Goal: Use online tool/utility: Utilize a website feature to perform a specific function

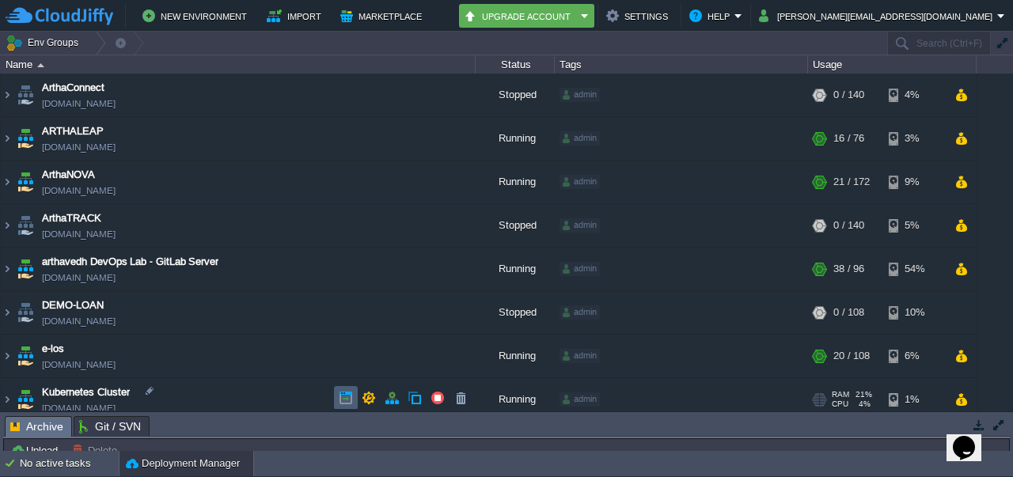
scroll to position [138, 0]
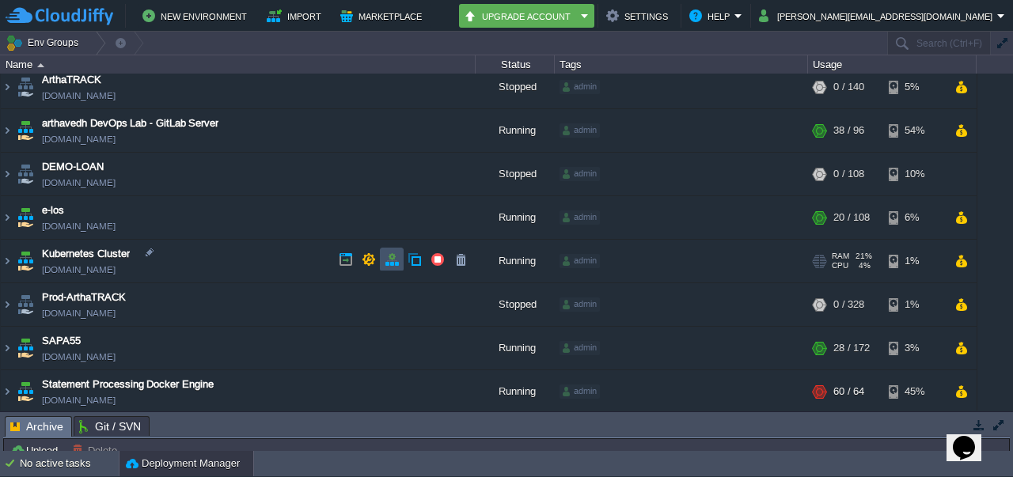
click at [390, 263] on button "button" at bounding box center [392, 259] width 14 height 14
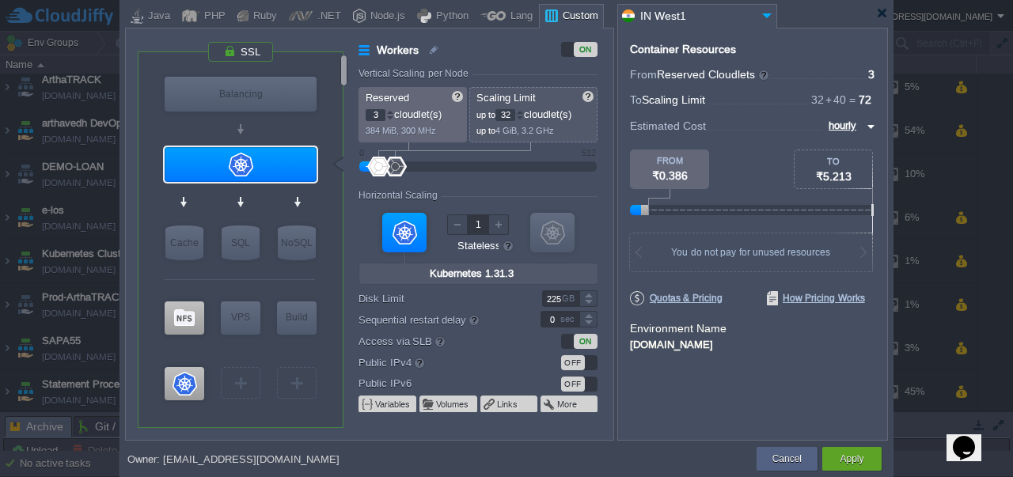
click at [379, 168] on div at bounding box center [378, 167] width 23 height 20
click at [389, 112] on div at bounding box center [390, 112] width 8 height 6
click at [389, 115] on div at bounding box center [390, 115] width 7 height 1
click at [389, 119] on div at bounding box center [390, 119] width 8 height 6
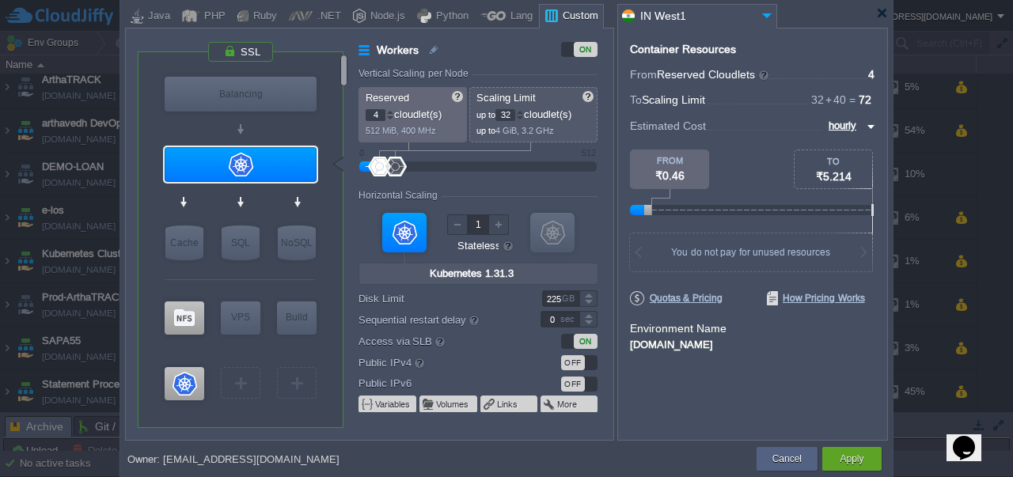
click at [389, 119] on div at bounding box center [390, 119] width 8 height 6
type input "1"
click at [524, 117] on div at bounding box center [520, 119] width 8 height 6
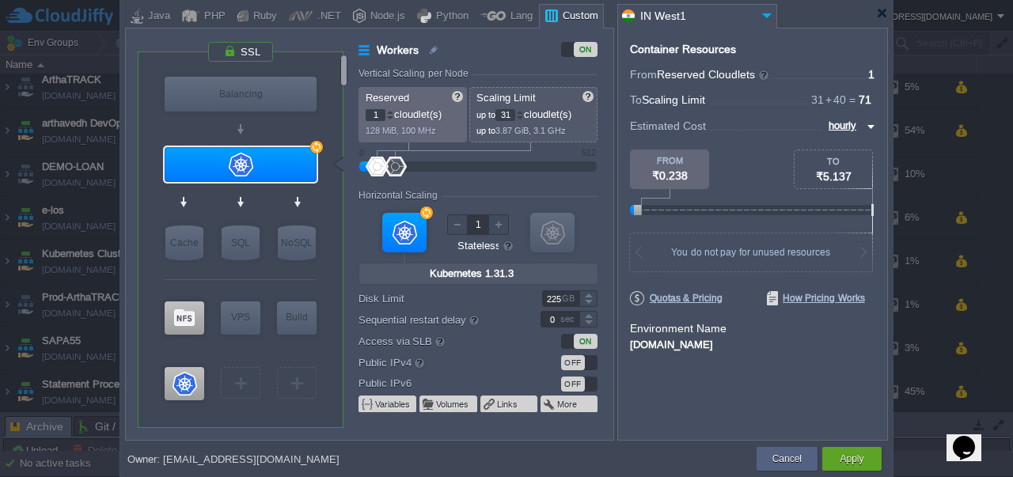
click at [524, 117] on div at bounding box center [520, 119] width 8 height 6
click at [524, 110] on div at bounding box center [520, 112] width 8 height 6
type input "32"
click at [524, 110] on div at bounding box center [520, 112] width 8 height 6
click at [404, 230] on div at bounding box center [404, 233] width 44 height 40
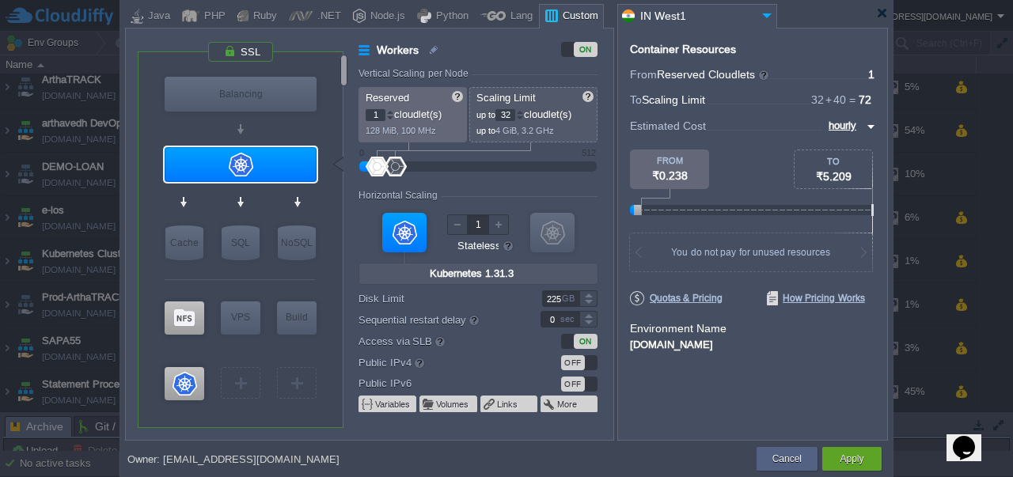
click at [404, 241] on div at bounding box center [404, 233] width 44 height 40
click at [506, 276] on input "Kubernetes 1.31.3" at bounding box center [478, 273] width 107 height 21
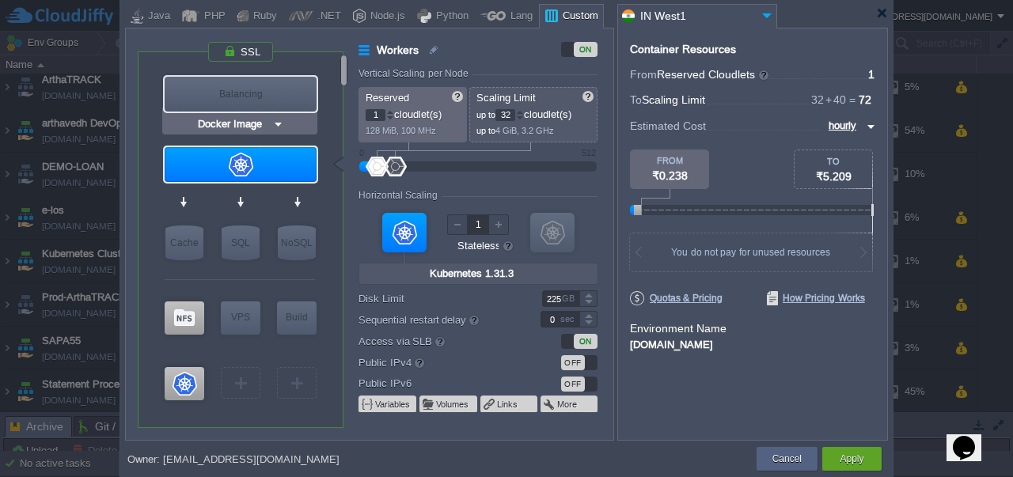
click at [248, 121] on input "Docker Image" at bounding box center [234, 124] width 78 height 16
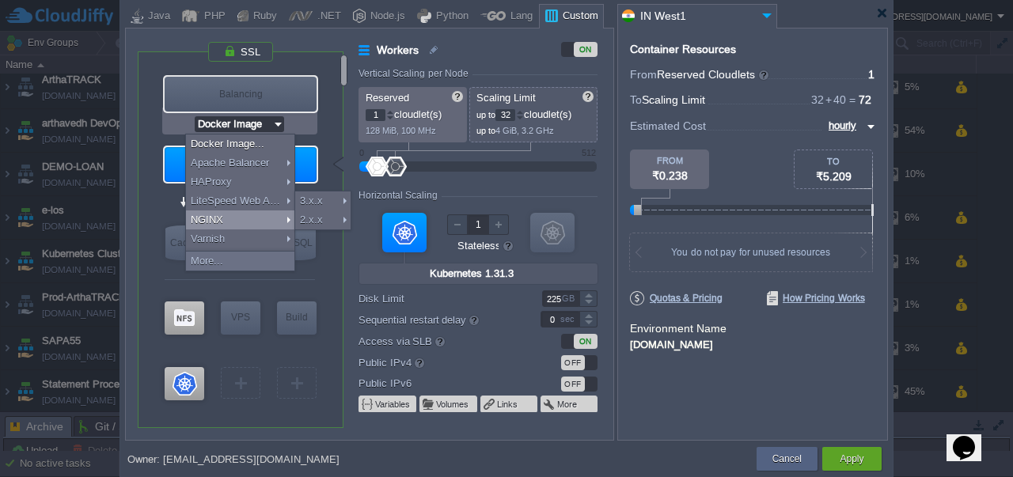
click at [220, 215] on div "NGINX" at bounding box center [240, 219] width 108 height 19
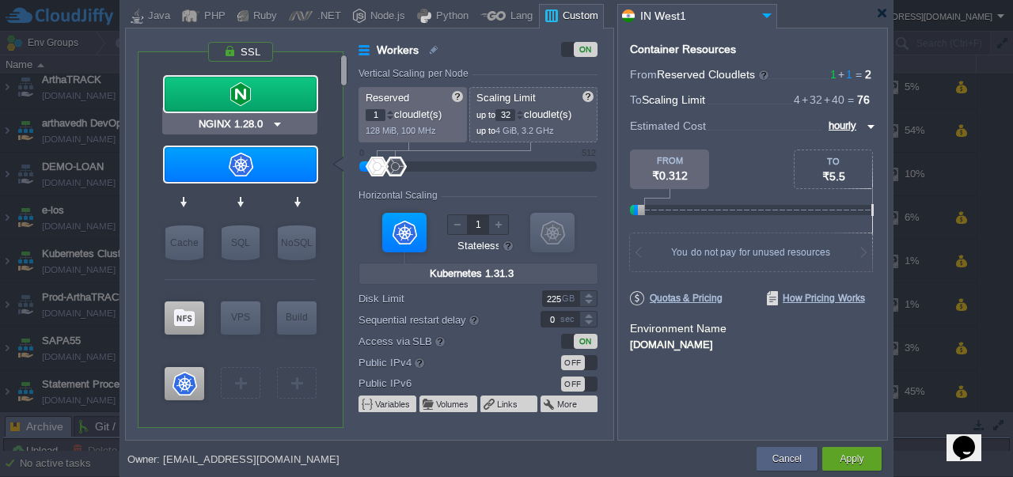
type input "Kubernetes 1.31.3"
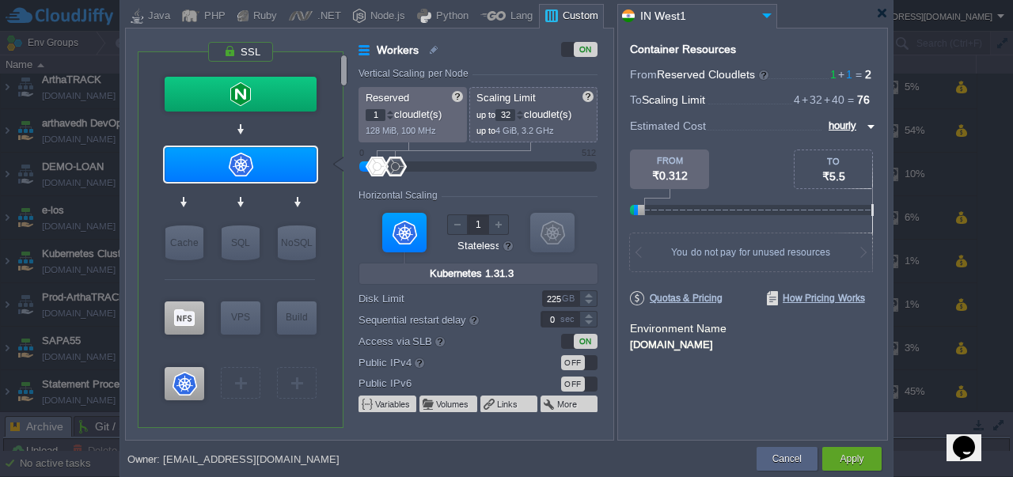
click at [519, 270] on input "Kubernetes 1.31.3" at bounding box center [478, 273] width 107 height 21
click at [362, 52] on label "Workers" at bounding box center [438, 49] width 161 height 17
click at [787, 457] on button "Cancel" at bounding box center [786, 459] width 29 height 16
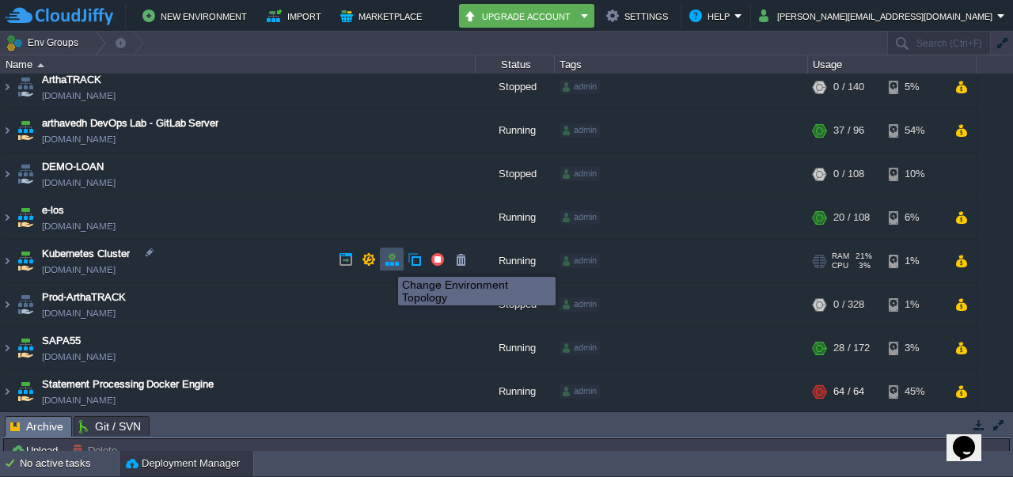
click at [389, 263] on button "button" at bounding box center [392, 259] width 14 height 14
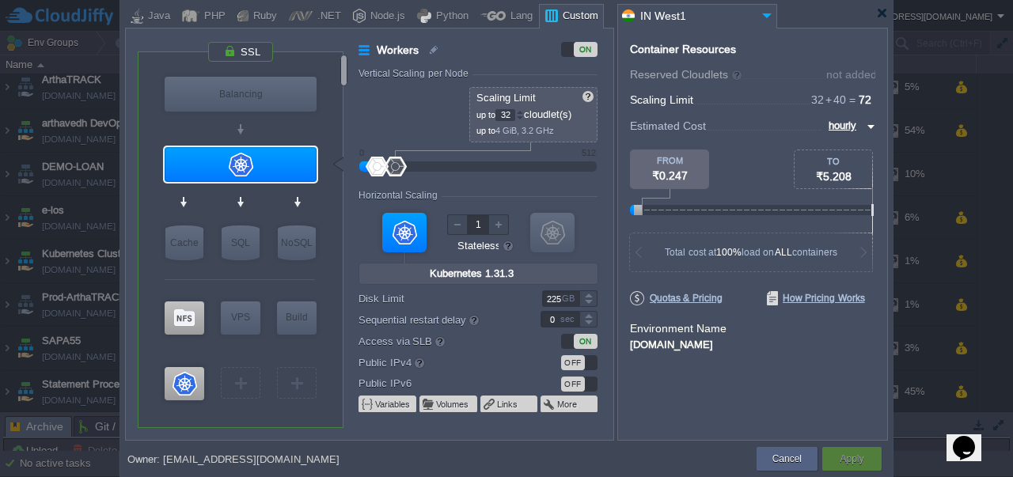
type input "2"
click at [554, 233] on div at bounding box center [552, 233] width 44 height 40
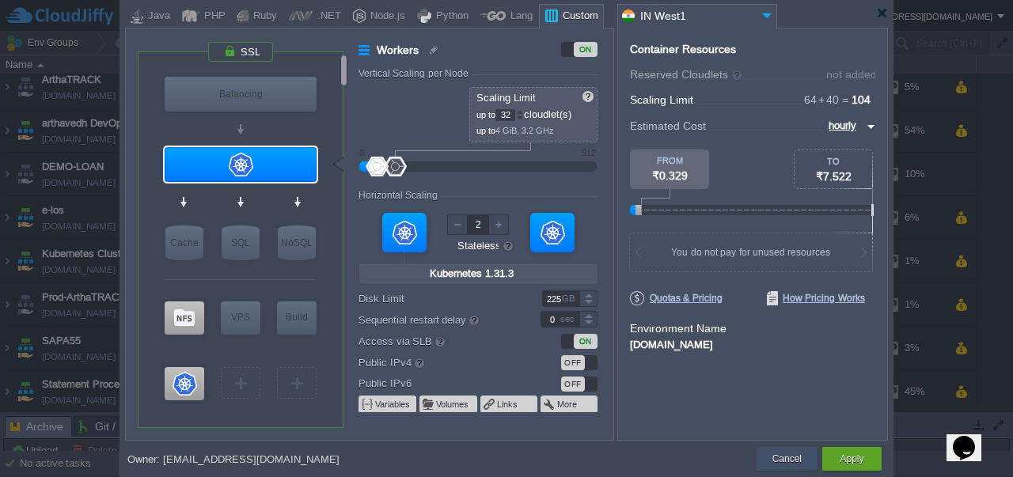
click at [785, 459] on button "Cancel" at bounding box center [786, 459] width 29 height 16
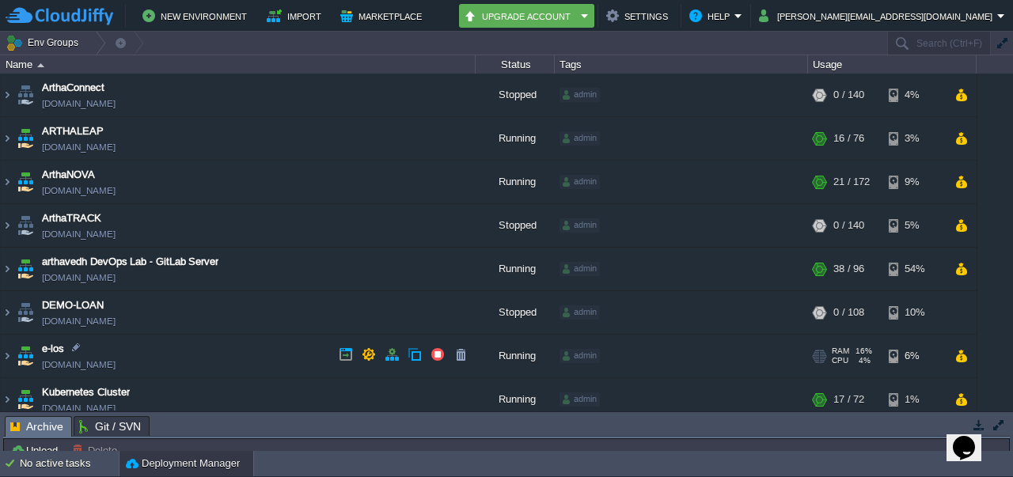
scroll to position [97, 0]
